Goal: Task Accomplishment & Management: Manage account settings

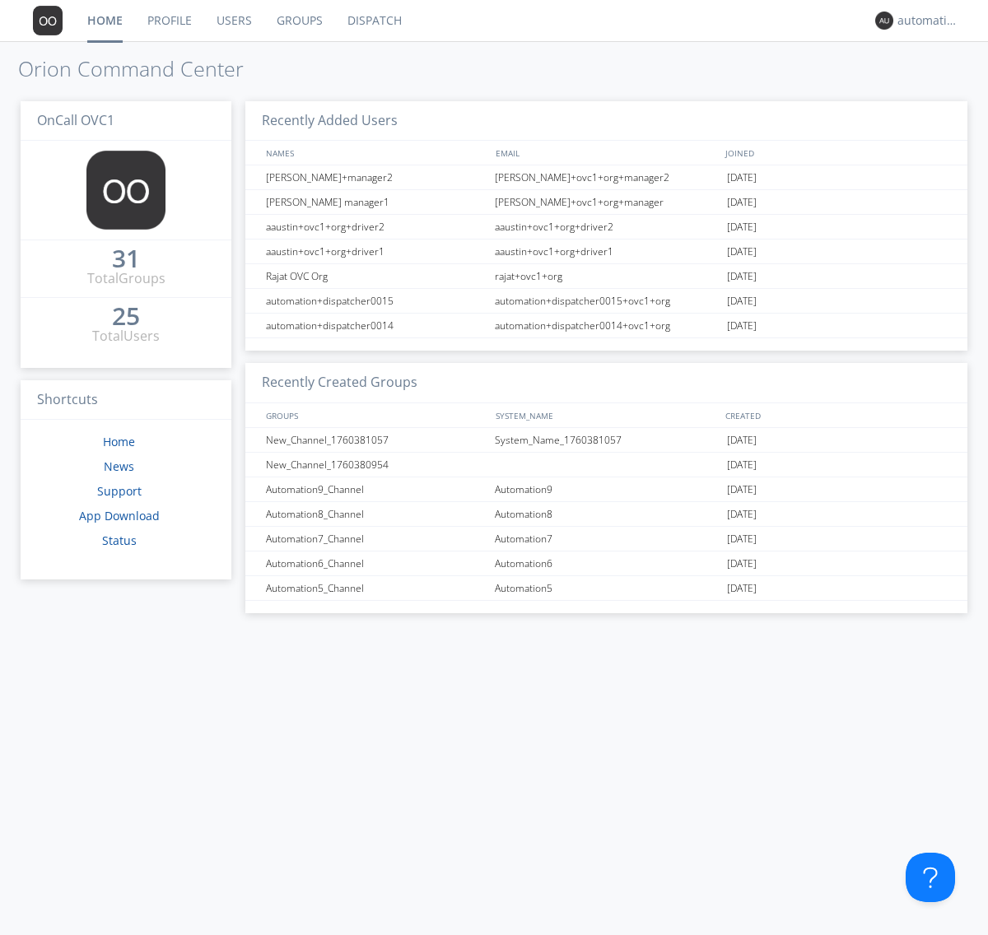
click at [298, 21] on link "Groups" at bounding box center [299, 20] width 71 height 41
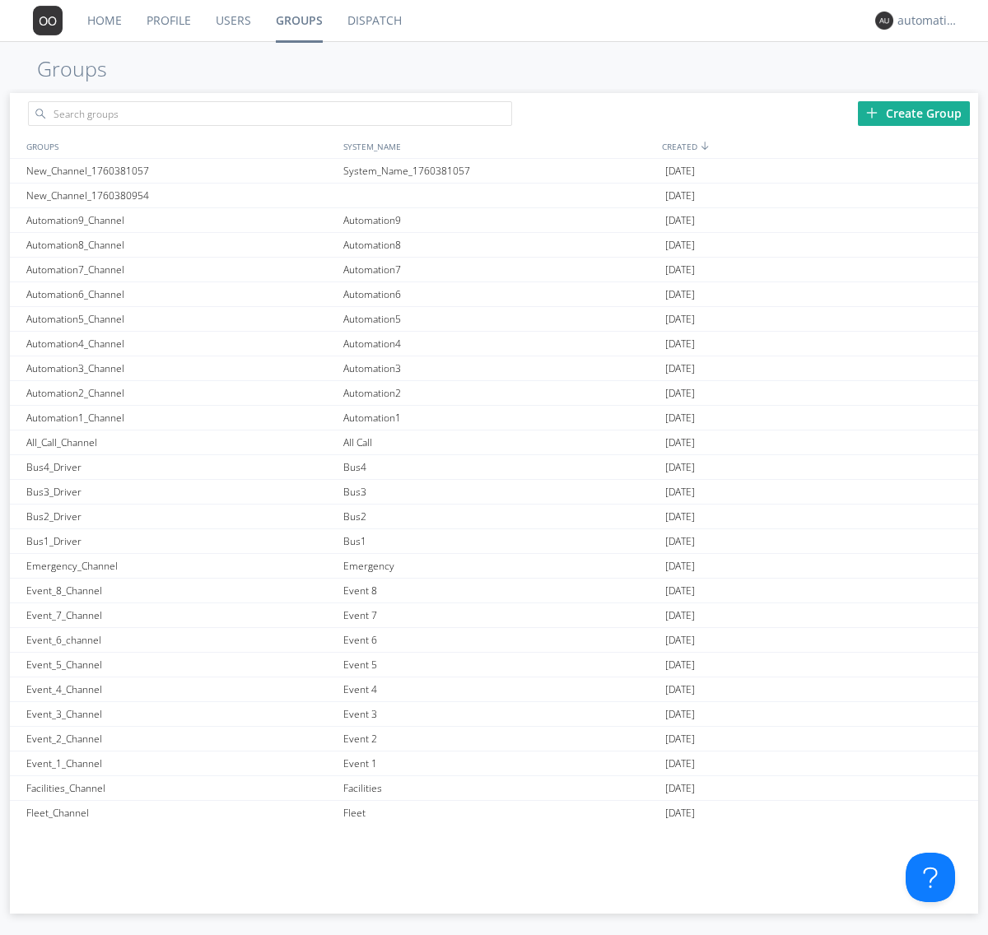
click at [914, 113] on div "Create Group" at bounding box center [914, 113] width 112 height 25
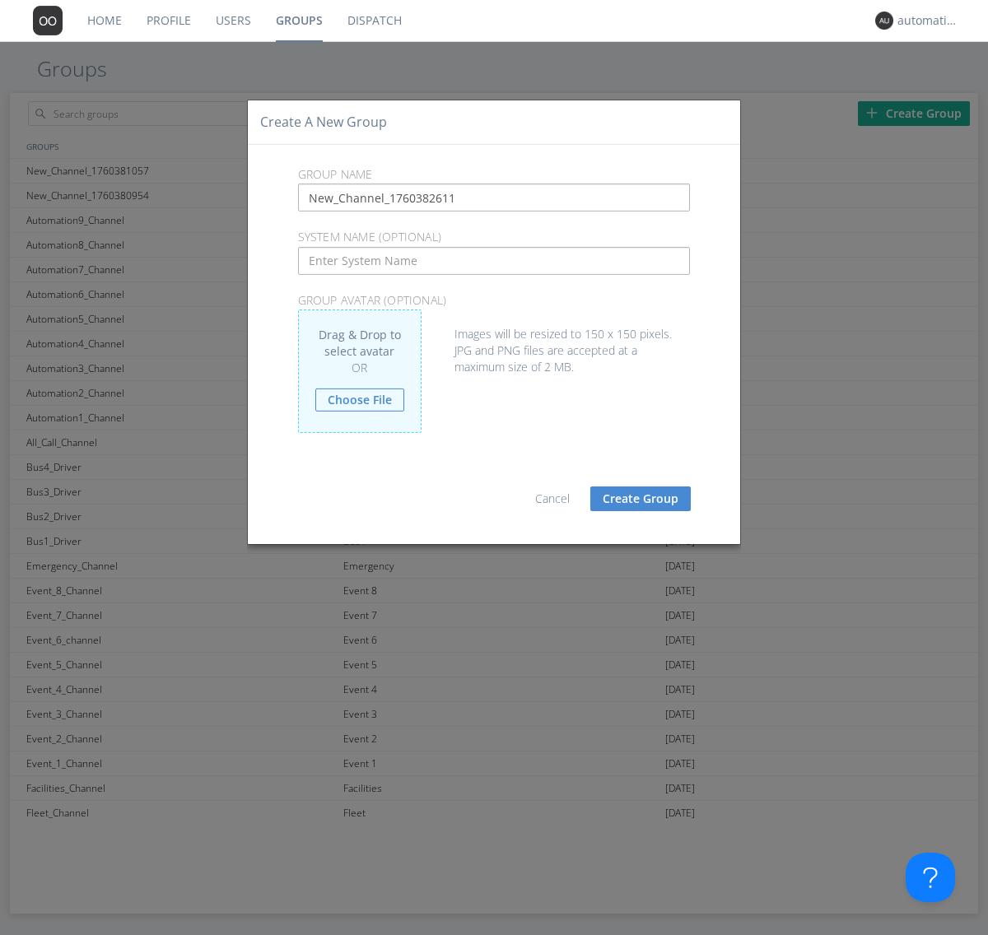
type input "New_Channel_1760382611"
click at [640, 498] on button "Create Group" at bounding box center [640, 499] width 100 height 25
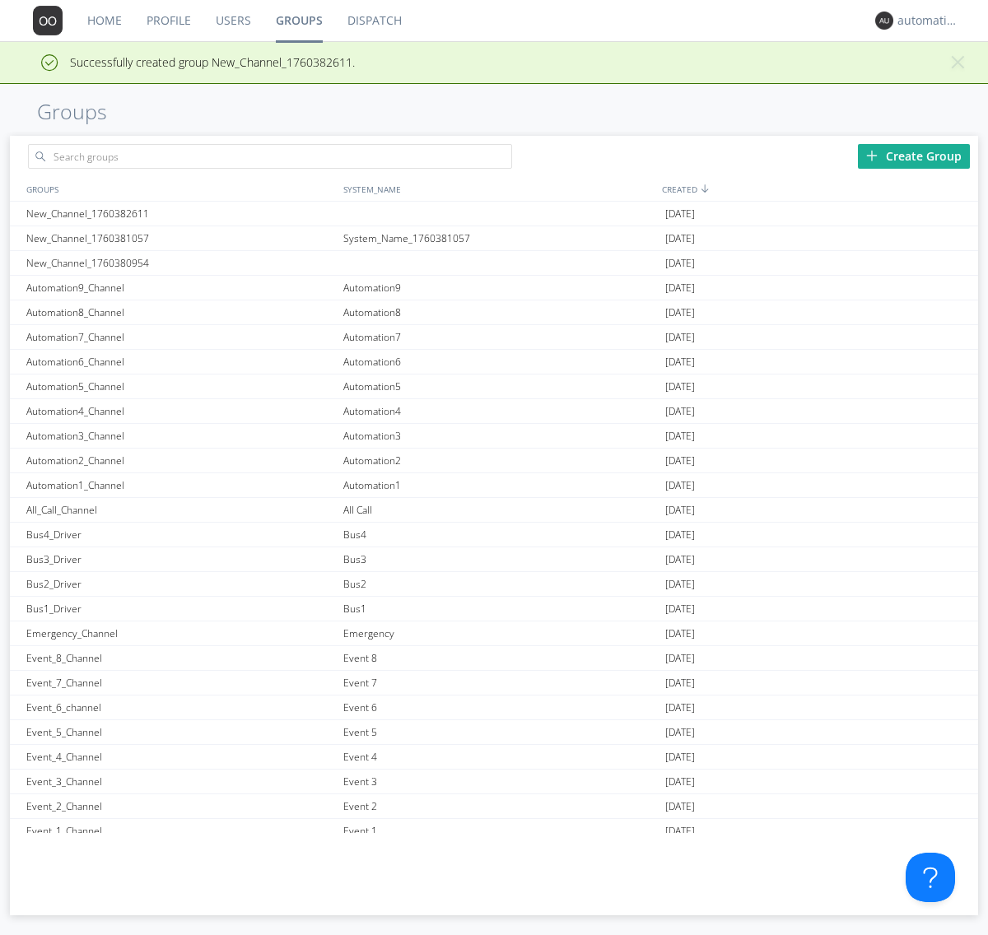
click at [298, 21] on link "Groups" at bounding box center [299, 20] width 72 height 41
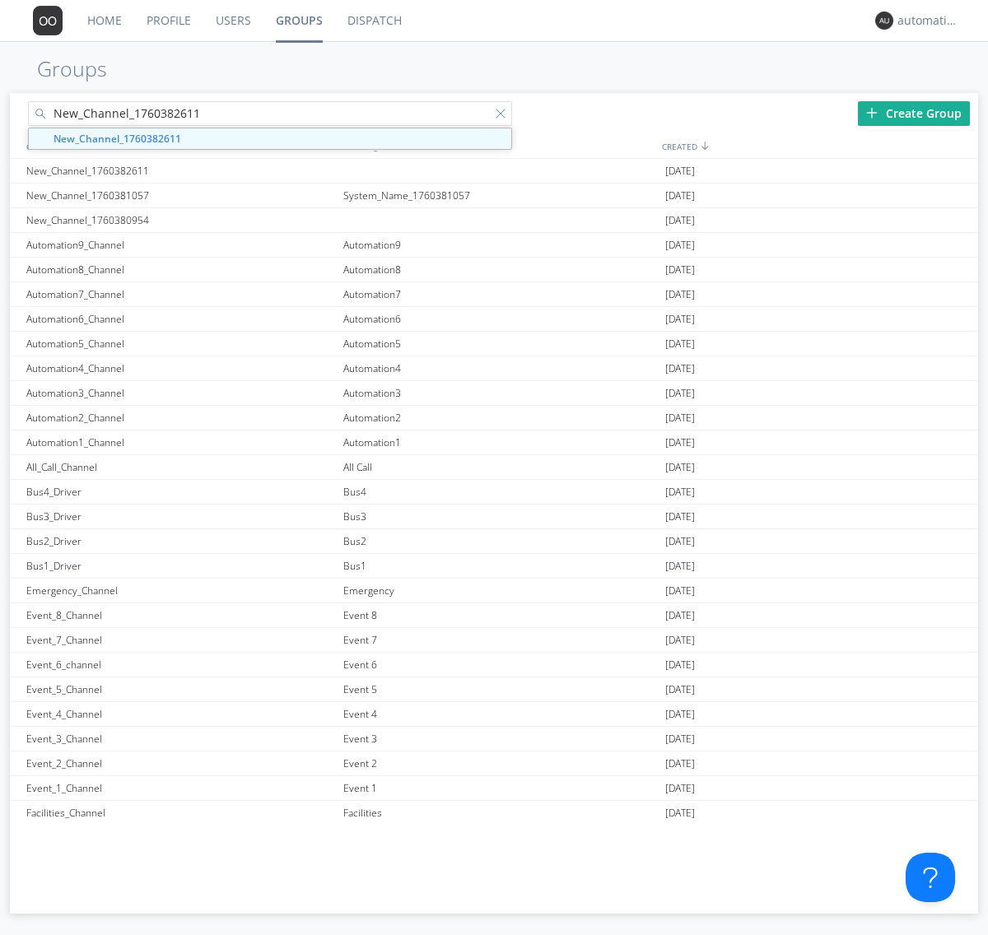
type input "New_Channel_1760382611"
click at [504, 116] on div at bounding box center [504, 117] width 16 height 16
type input "New_Channel_1760382611"
click at [180, 170] on div "New_Channel_1760382611" at bounding box center [180, 171] width 317 height 24
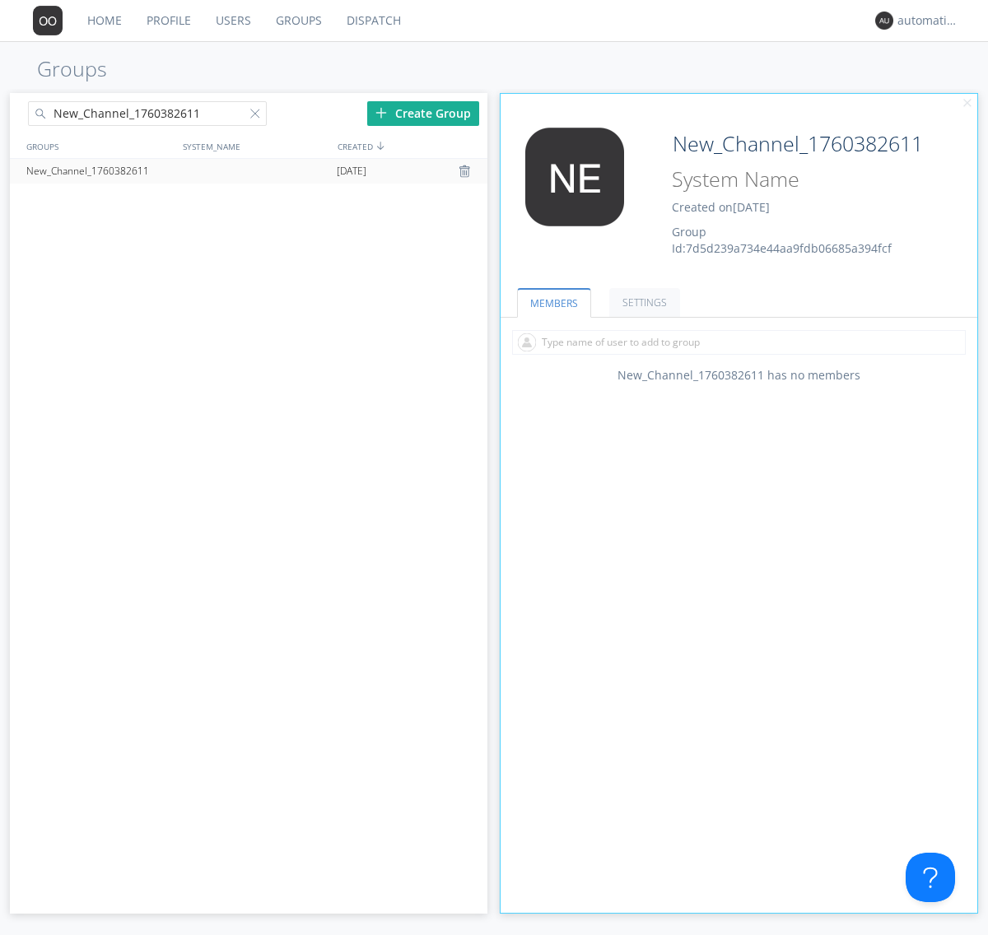
type input "System_Name_1760382611"
click at [258, 116] on div at bounding box center [258, 117] width 16 height 16
type input "New_Channel_1760382611"
click at [99, 170] on div "New_Channel_1760382611" at bounding box center [99, 171] width 154 height 25
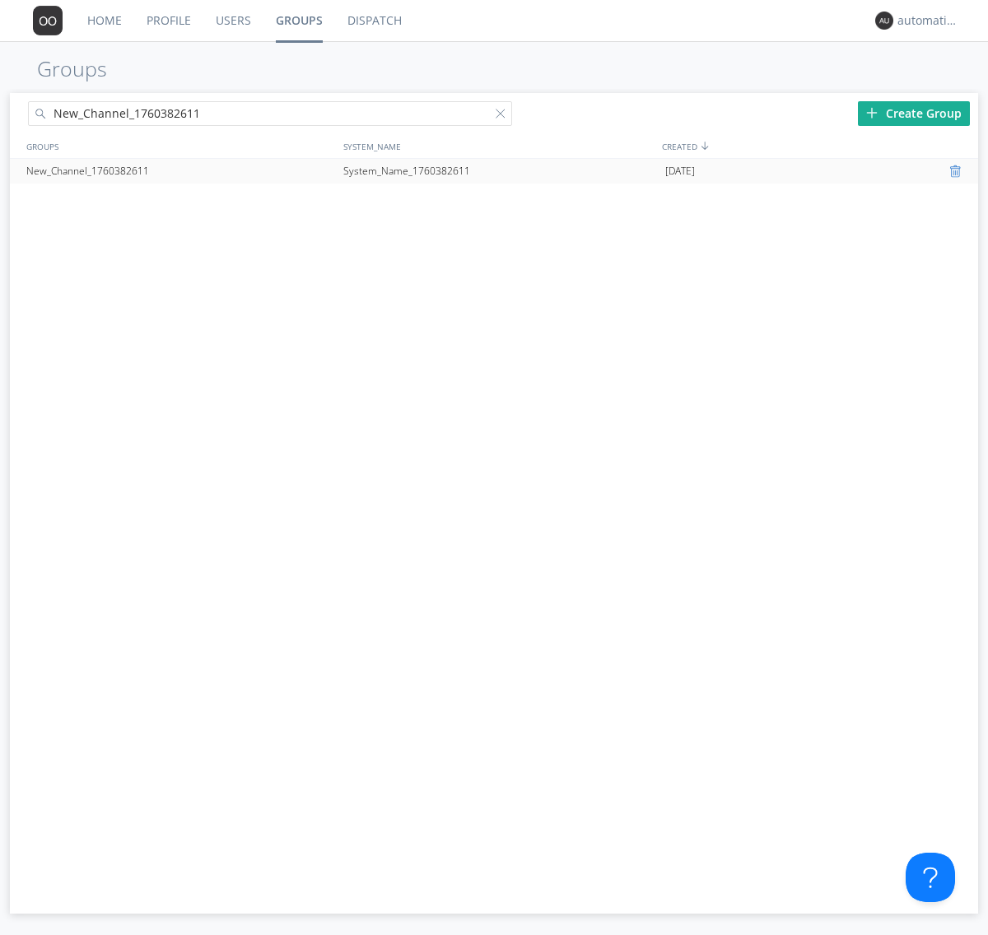
click at [957, 171] on div at bounding box center [957, 171] width 16 height 13
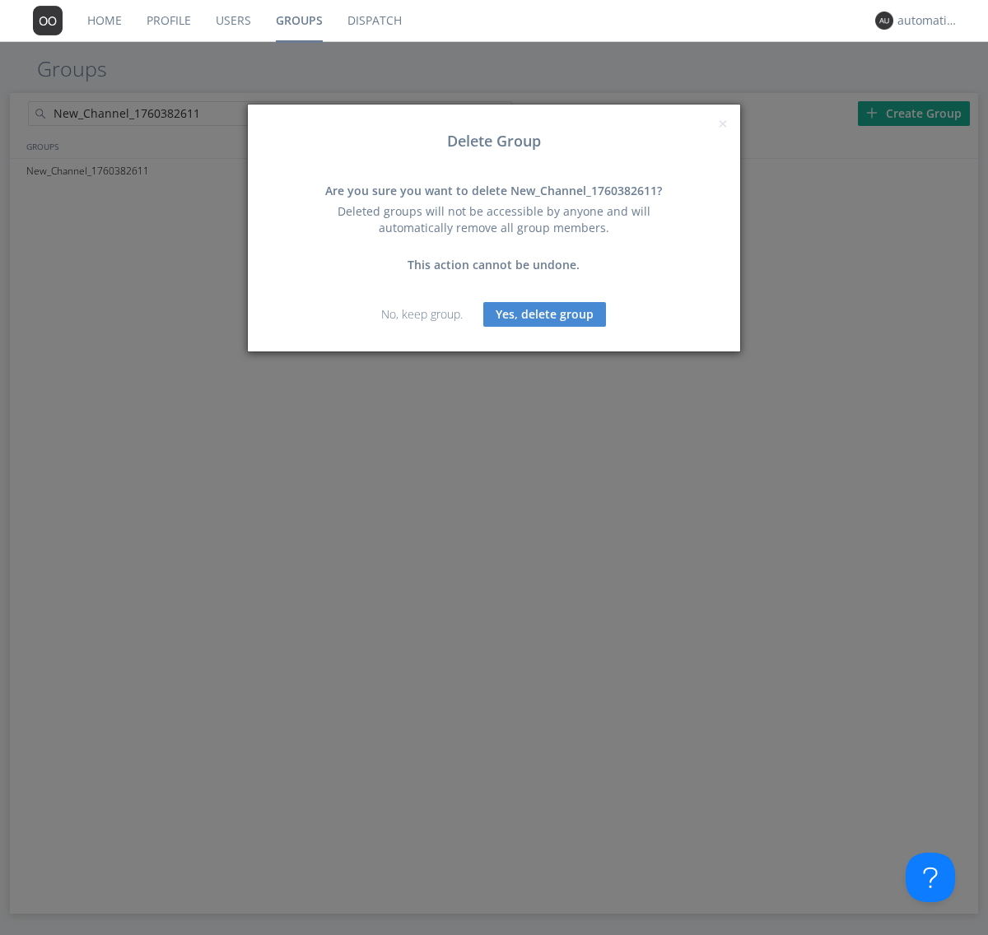
click at [545, 314] on button "Yes, delete group" at bounding box center [544, 314] width 123 height 25
